Goal: Check status: Check status

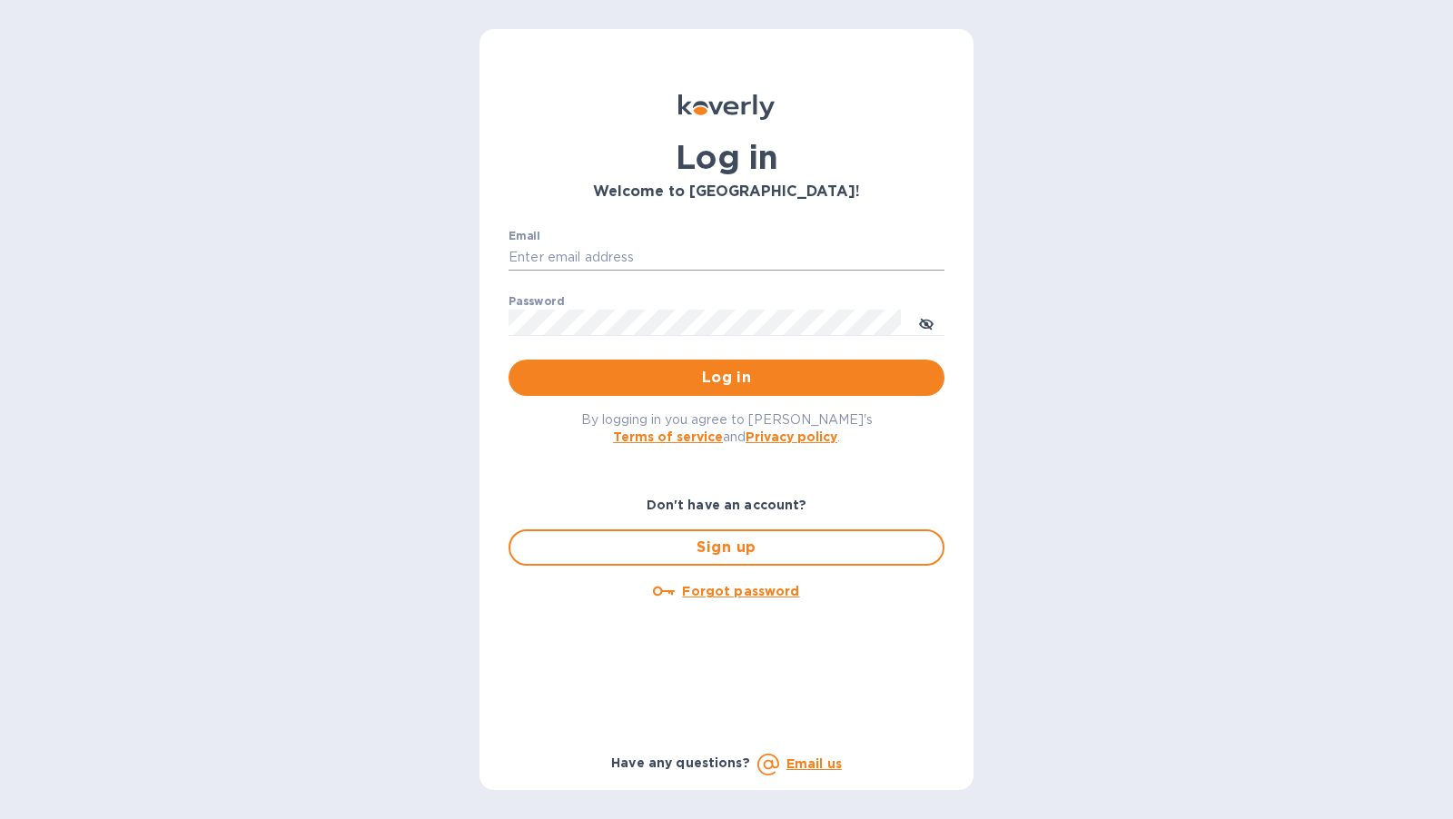
click at [693, 260] on input "Email" at bounding box center [726, 257] width 436 height 27
type input "[PERSON_NAME][EMAIL_ADDRESS][DOMAIN_NAME]"
click at [508, 359] on button "Log in" at bounding box center [726, 377] width 436 height 36
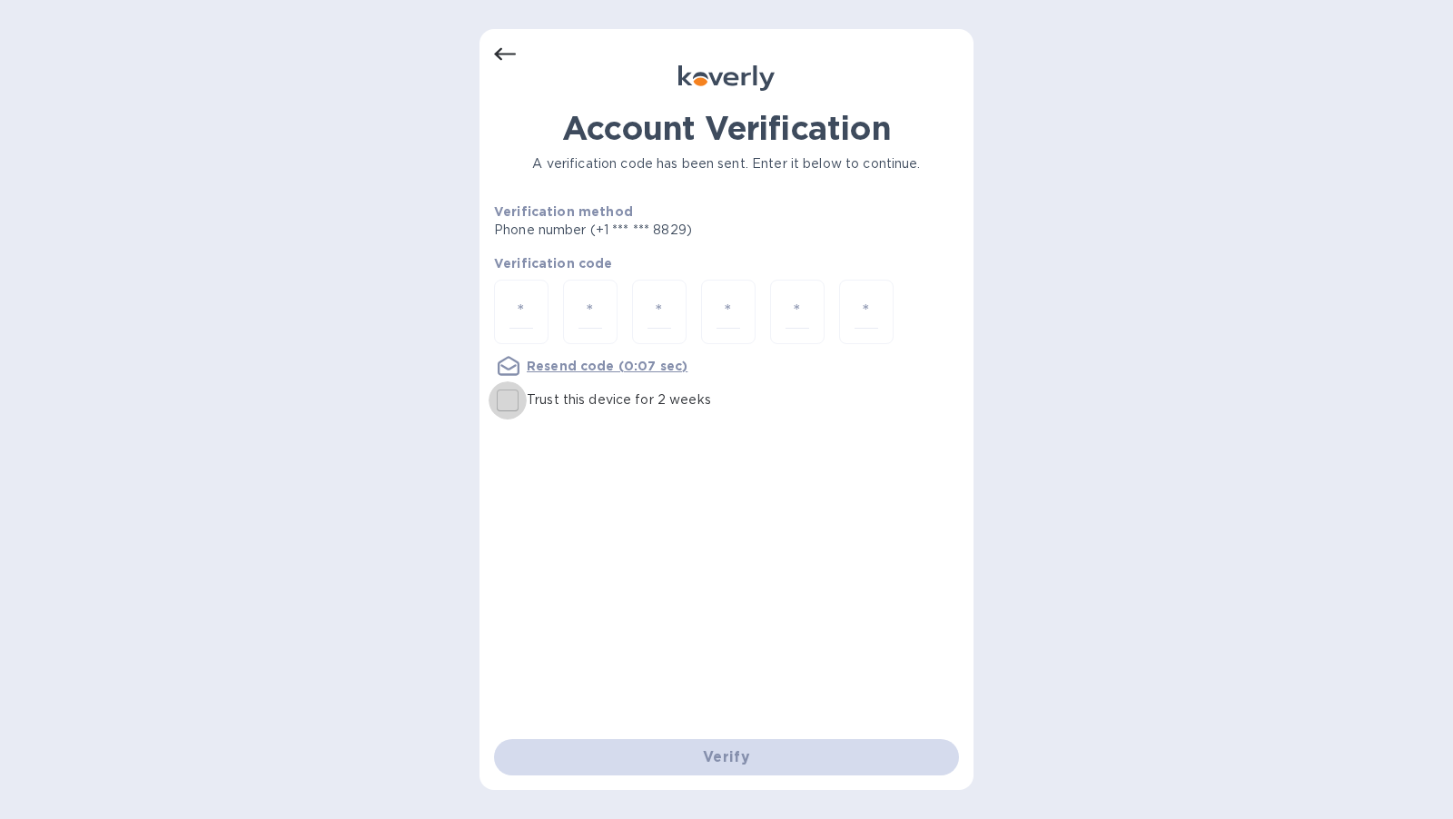
click at [513, 403] on input "Trust this device for 2 weeks" at bounding box center [507, 400] width 38 height 38
checkbox input "true"
click at [862, 316] on input "number" at bounding box center [866, 312] width 24 height 34
click at [921, 313] on div at bounding box center [726, 314] width 465 height 68
click at [748, 770] on div "Verify" at bounding box center [726, 757] width 479 height 51
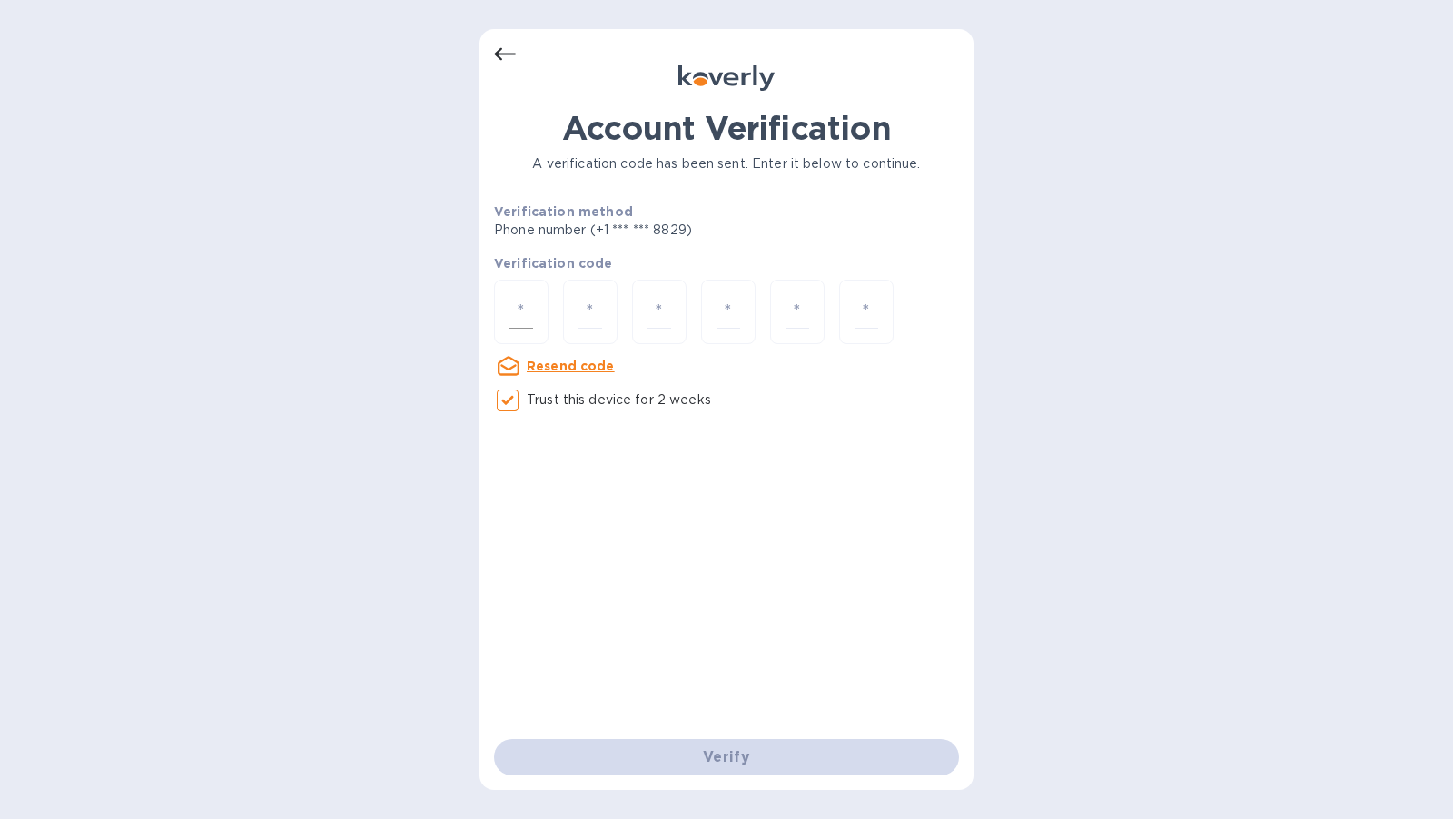
click at [524, 323] on input "number" at bounding box center [521, 312] width 24 height 34
click at [862, 319] on input "number" at bounding box center [866, 312] width 24 height 34
type input "2"
type input "9"
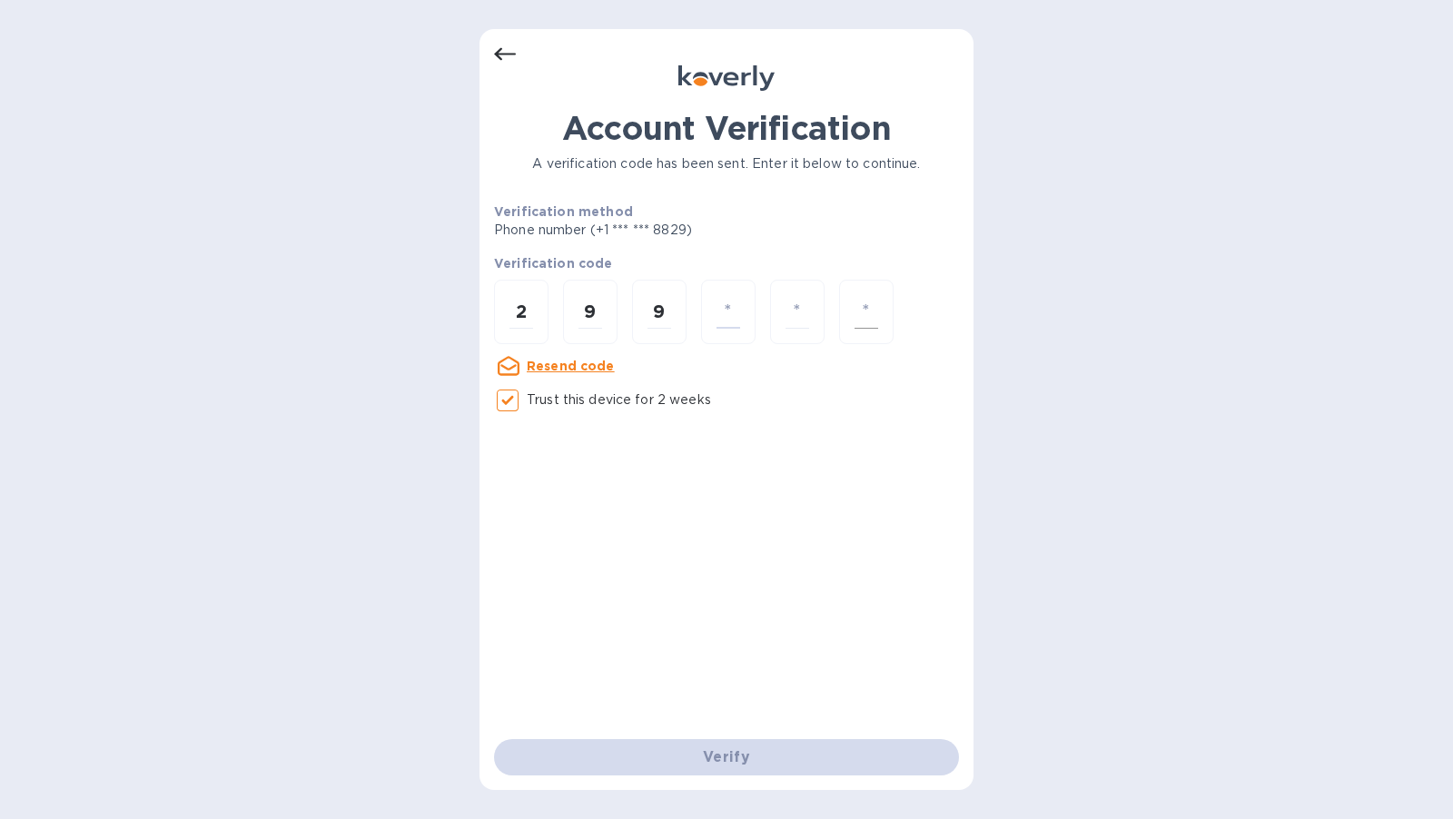
type input "0"
type input "3"
type input "4"
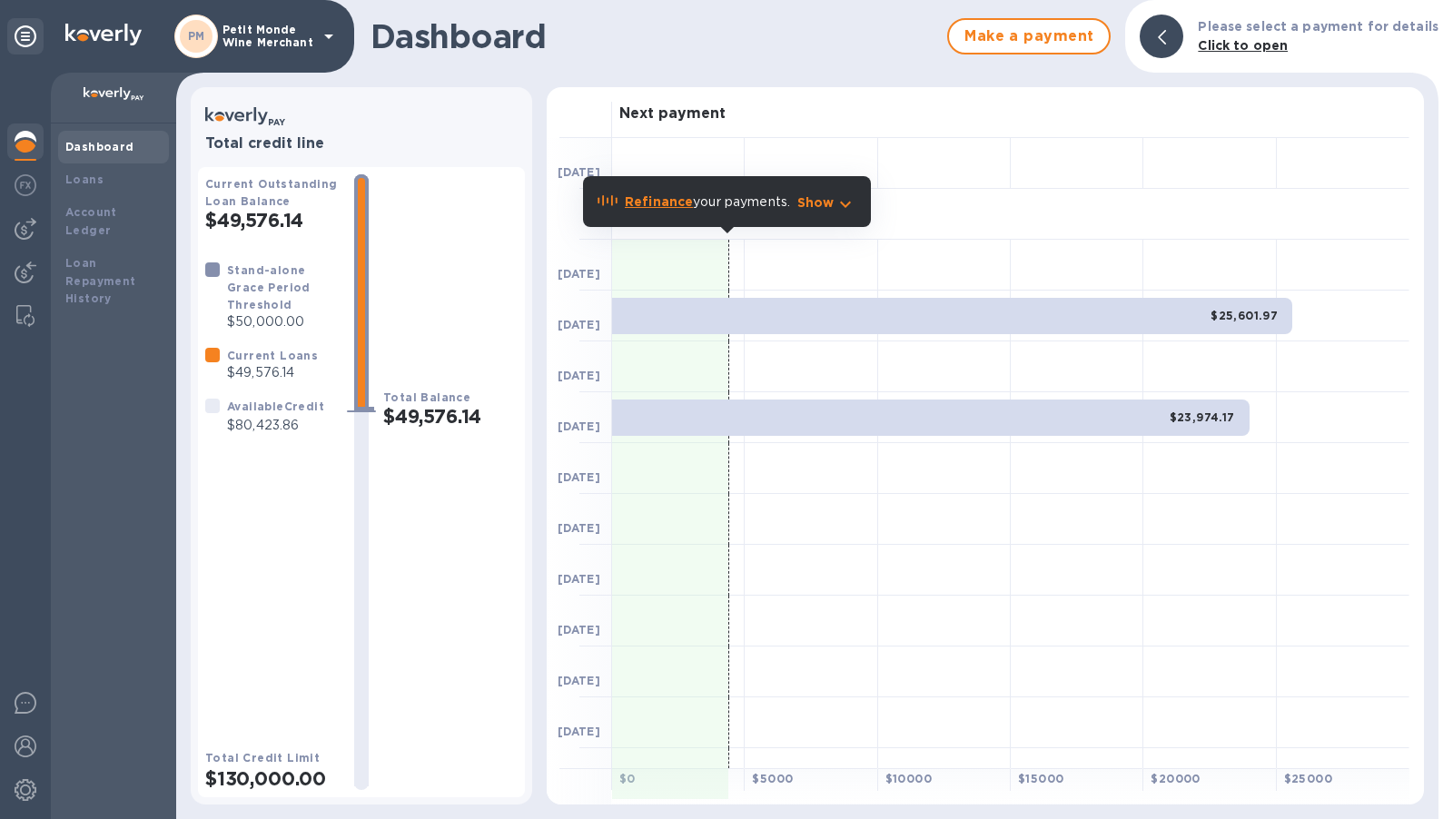
click at [712, 171] on div "Refinance your payments. Show" at bounding box center [727, 201] width 288 height 76
click at [26, 232] on img at bounding box center [26, 229] width 22 height 22
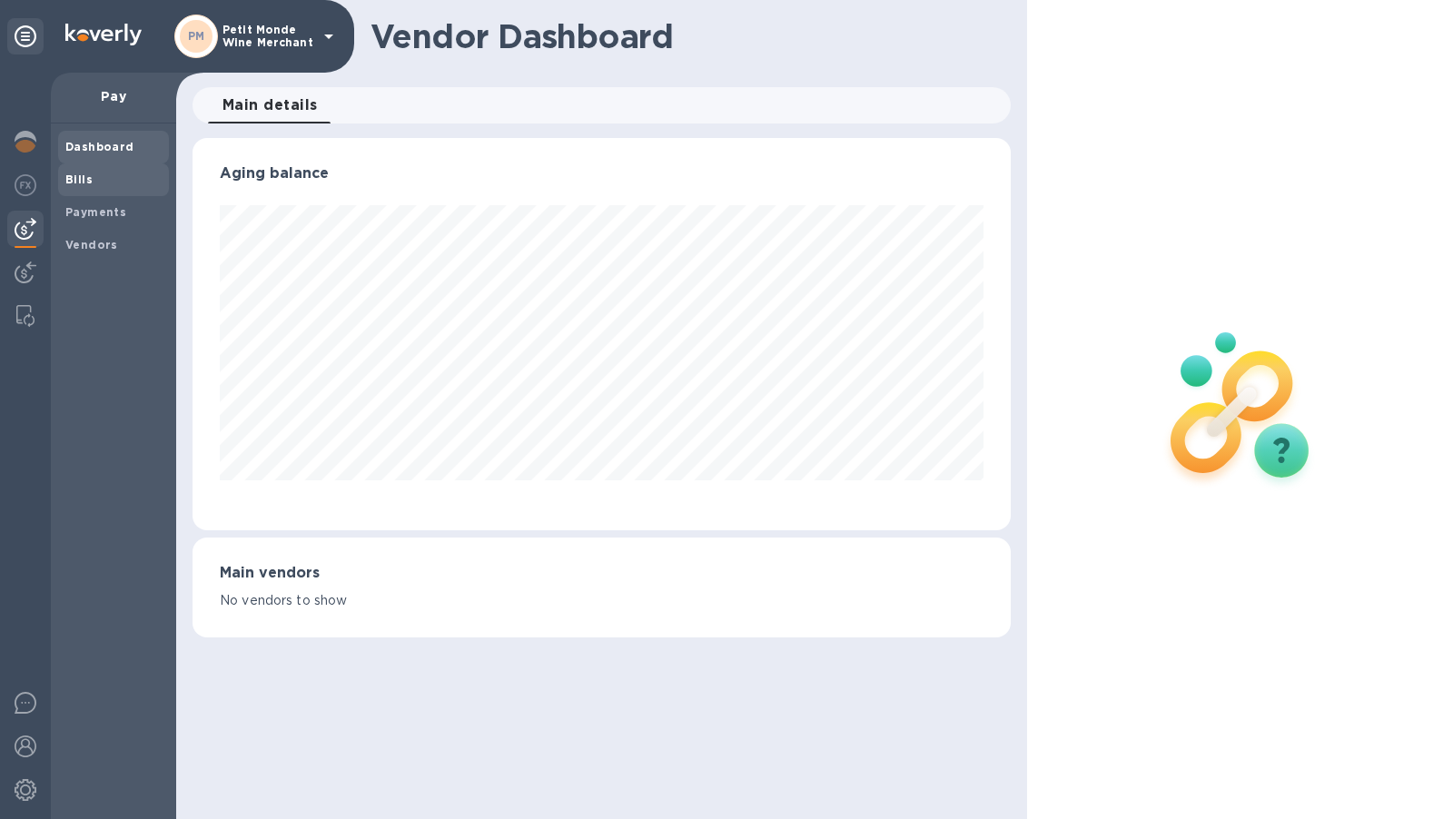
scroll to position [391, 818]
click at [113, 209] on b "Payments" at bounding box center [95, 212] width 61 height 14
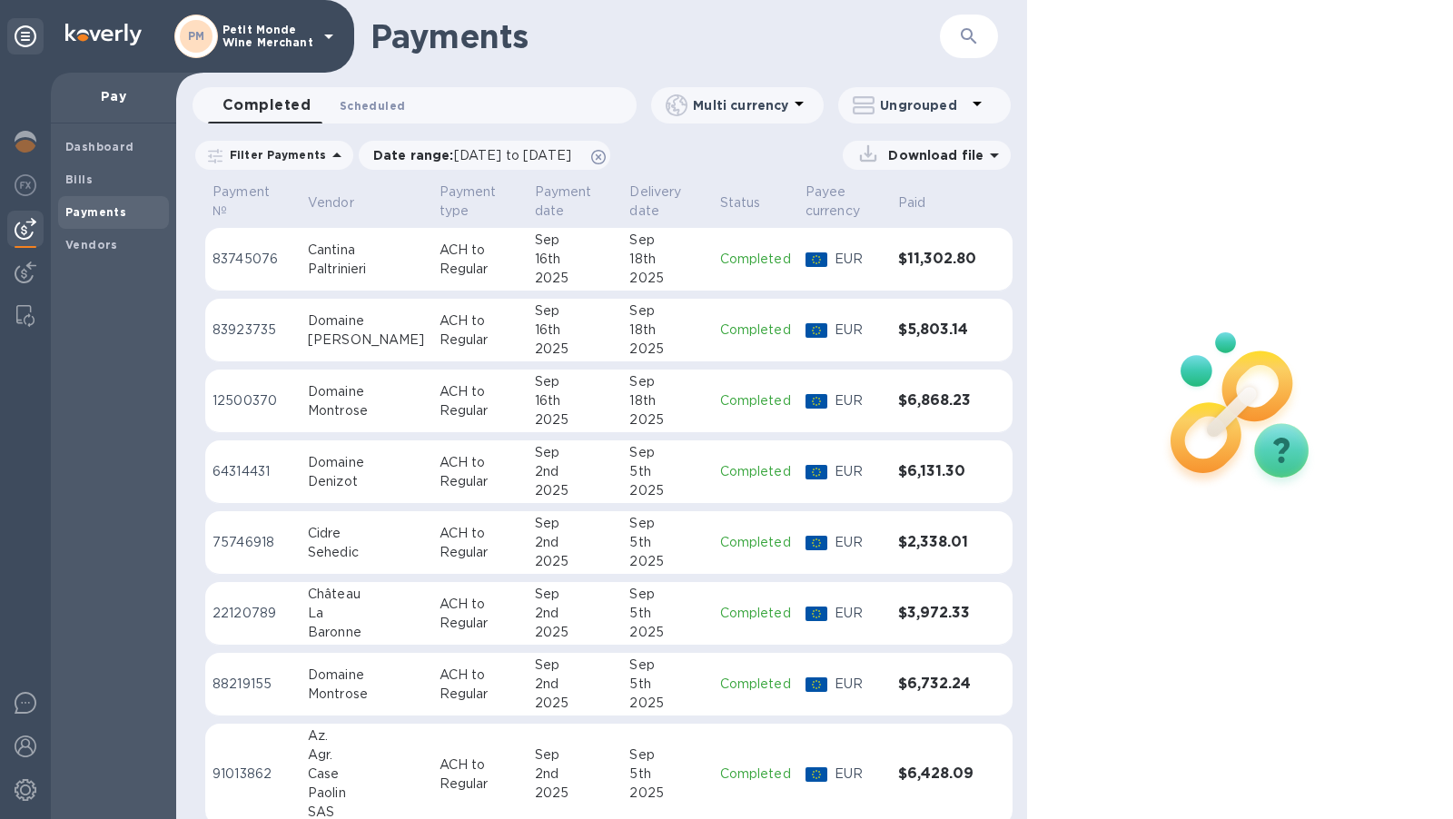
click at [372, 101] on span "Scheduled 0" at bounding box center [372, 105] width 65 height 19
